Goal: Task Accomplishment & Management: Manage account settings

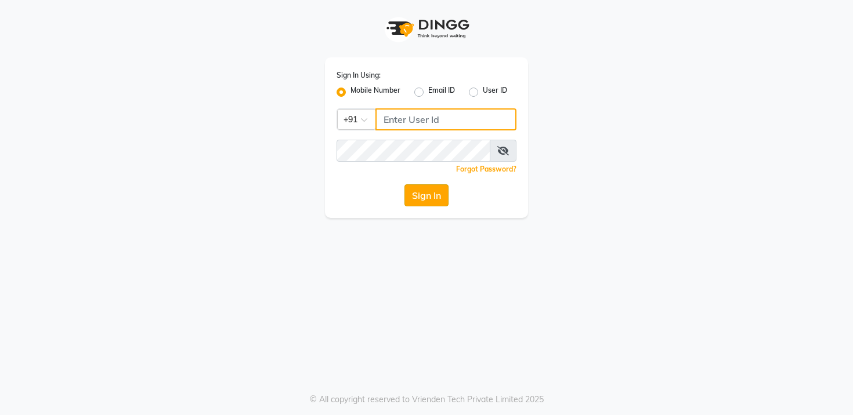
type input "9559882828"
click at [432, 204] on button "Sign In" at bounding box center [426, 195] width 44 height 22
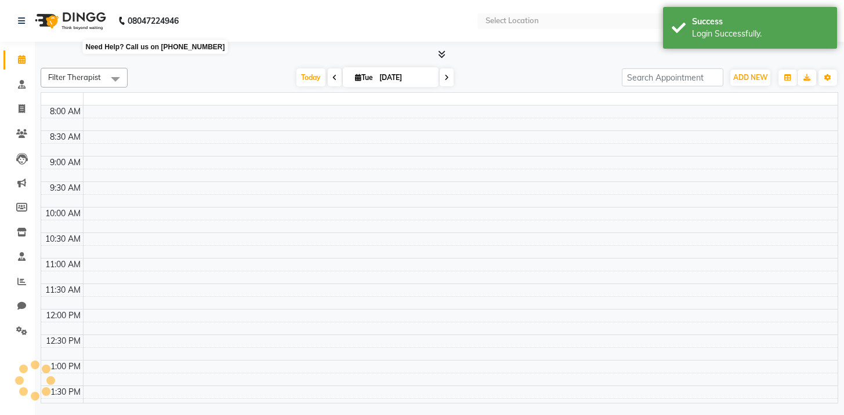
select select "en"
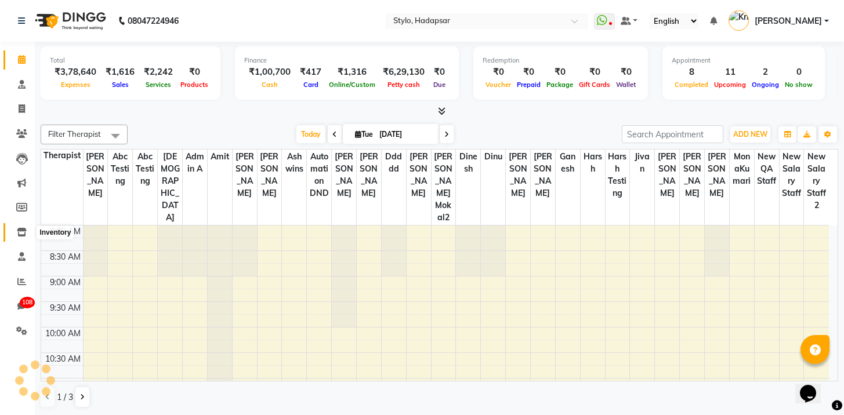
click at [23, 228] on icon at bounding box center [22, 232] width 10 height 9
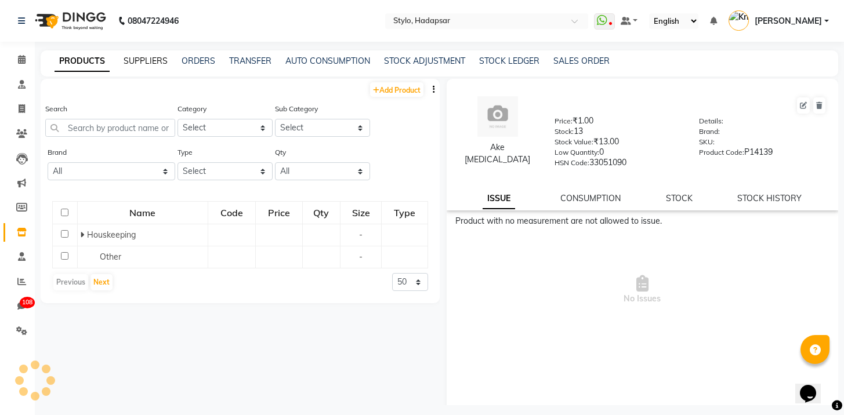
click at [146, 63] on link "SUPPLIERS" at bounding box center [146, 61] width 44 height 10
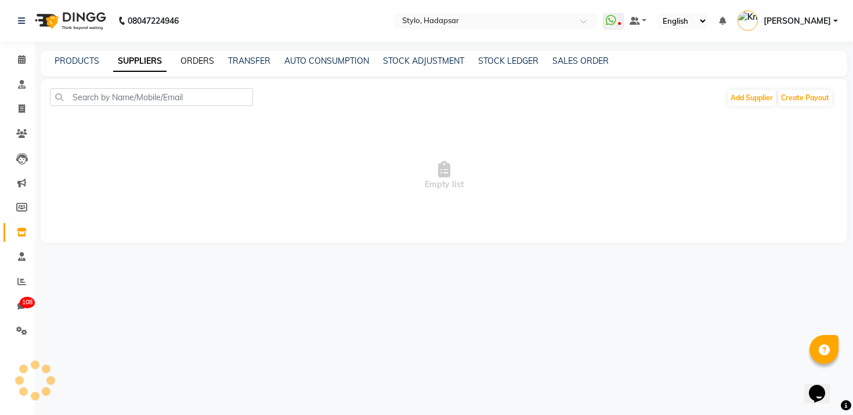
click at [187, 59] on link "ORDERS" at bounding box center [197, 61] width 34 height 10
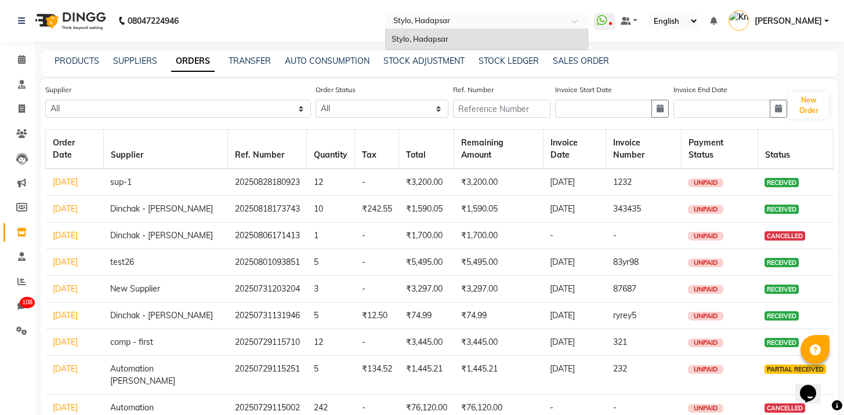
click at [497, 13] on div "Select Location × Stylo, [GEOGRAPHIC_DATA]" at bounding box center [486, 21] width 203 height 16
click at [390, 28] on nav "08047224946 Select Location × Stylo, Hadapsar Stylo, Hadapsar WhatsApp Status ✕…" at bounding box center [422, 21] width 844 height 42
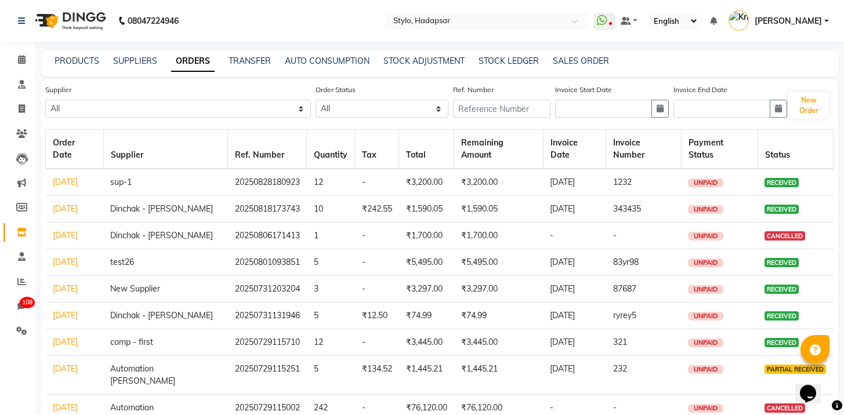
click at [812, 20] on span "[PERSON_NAME]" at bounding box center [788, 21] width 67 height 12
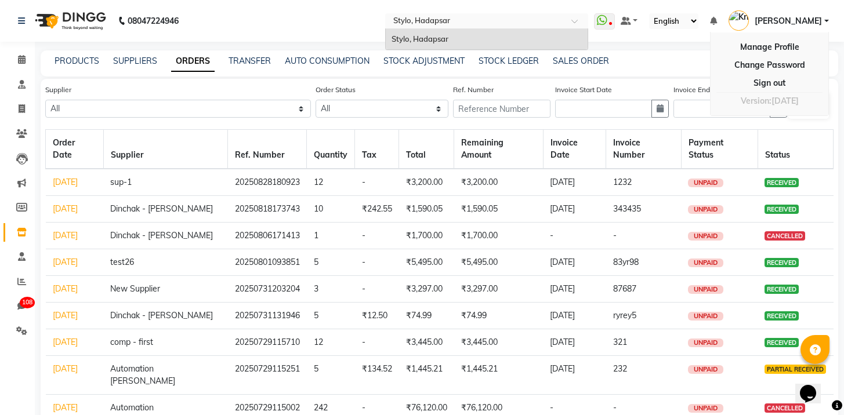
click at [440, 26] on input "text" at bounding box center [475, 22] width 168 height 12
drag, startPoint x: 269, startPoint y: 24, endPoint x: 604, endPoint y: 17, distance: 335.4
click at [270, 24] on nav "08047224946 Select Location × Stylo, Hadapsar Stylo, Hadapsar WhatsApp Status ✕…" at bounding box center [422, 21] width 844 height 42
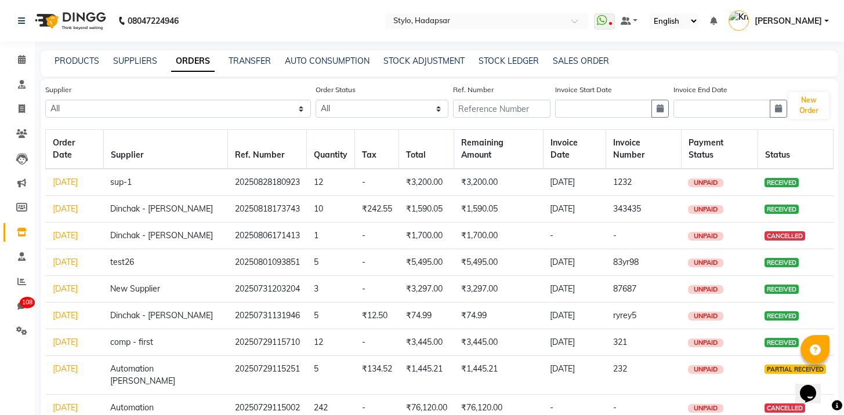
click at [786, 21] on span "[PERSON_NAME]" at bounding box center [788, 21] width 67 height 12
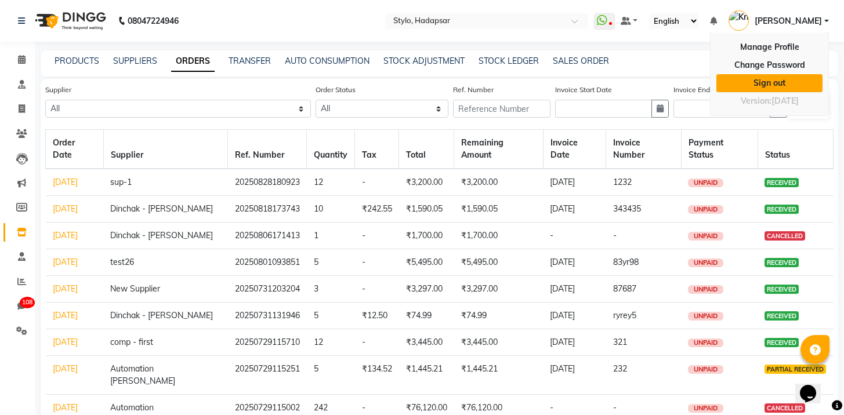
click at [765, 80] on link "Sign out" at bounding box center [769, 83] width 106 height 18
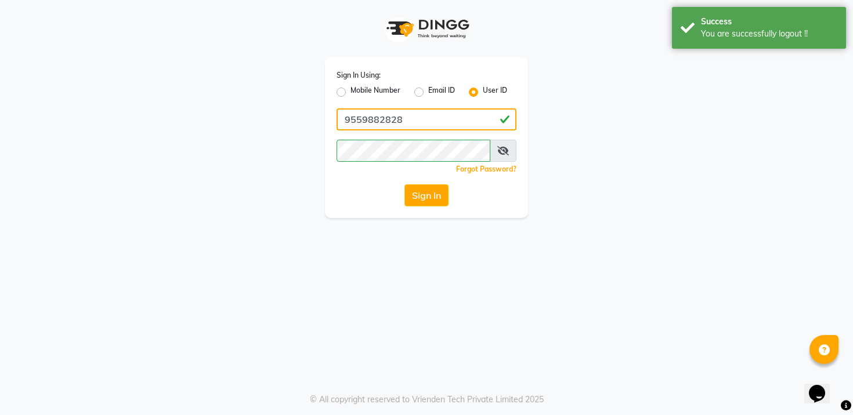
drag, startPoint x: 411, startPoint y: 115, endPoint x: 204, endPoint y: 104, distance: 206.8
click at [204, 104] on div "Sign In Using: Mobile Number Email ID User ID 9559882828 Remember me Forgot Pas…" at bounding box center [426, 109] width 661 height 218
type input "arsp"
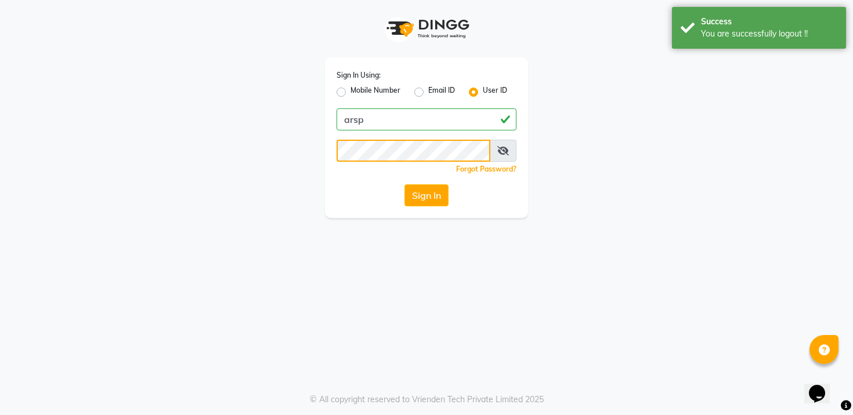
click at [404, 184] on button "Sign In" at bounding box center [426, 195] width 44 height 22
